Goal: Task Accomplishment & Management: Use online tool/utility

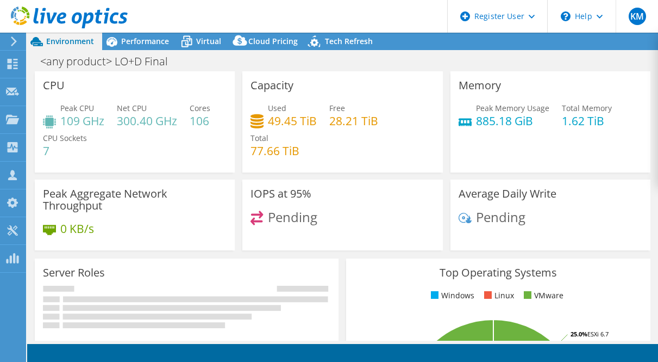
select select "USWest"
select select "USD"
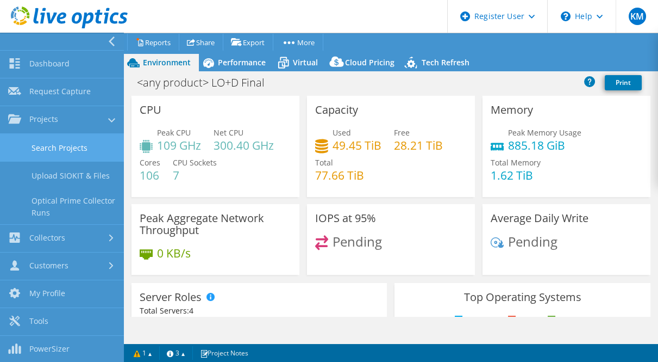
click at [51, 142] on link "Search Projects" at bounding box center [62, 148] width 124 height 28
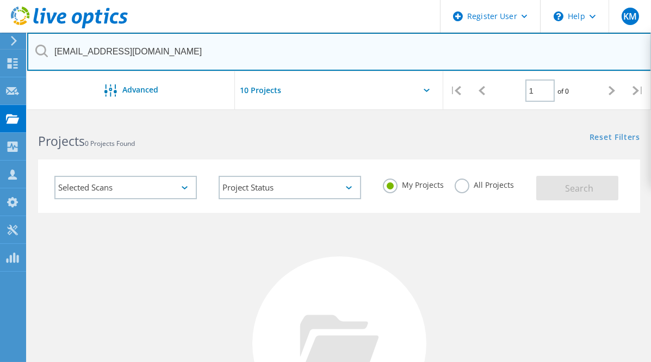
click at [223, 52] on input "wmiller@sscpmanagement.com" at bounding box center [339, 52] width 624 height 38
paste input "kip.ellis@hornbeckoffshore"
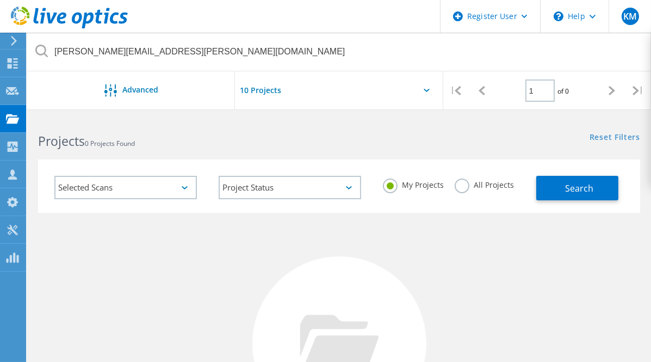
click at [496, 186] on label "All Projects" at bounding box center [483, 183] width 59 height 10
click at [0, 0] on input "All Projects" at bounding box center [0, 0] width 0 height 0
click at [543, 189] on button "Search" at bounding box center [577, 188] width 82 height 24
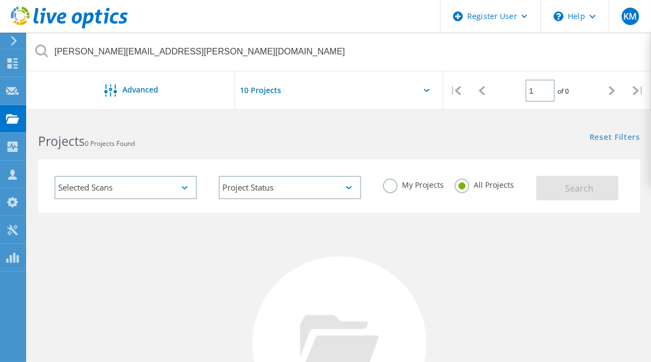
click at [446, 210] on div "Selected Scans Project Status In Progress Complete Published Anonymous Archived…" at bounding box center [289, 189] width 493 height 48
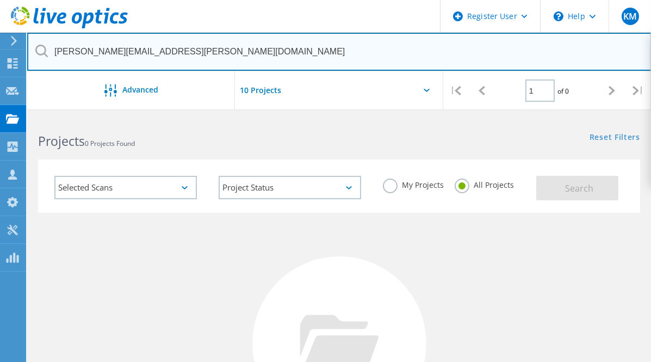
drag, startPoint x: 84, startPoint y: 51, endPoint x: 32, endPoint y: 49, distance: 52.2
click at [32, 49] on input "kip.ellis@hornbeckoffshore.com" at bounding box center [339, 52] width 624 height 38
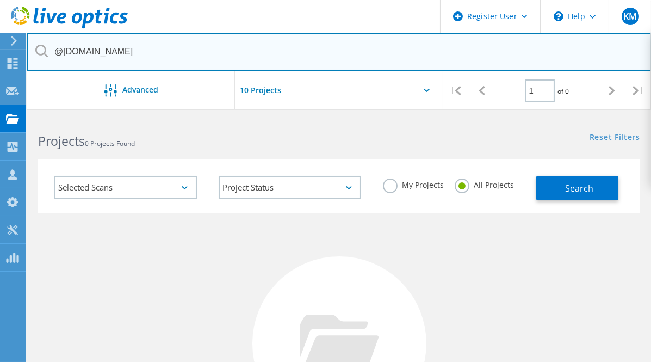
type input "@hornbeckoffshore.com"
